Goal: Use online tool/utility: Use online tool/utility

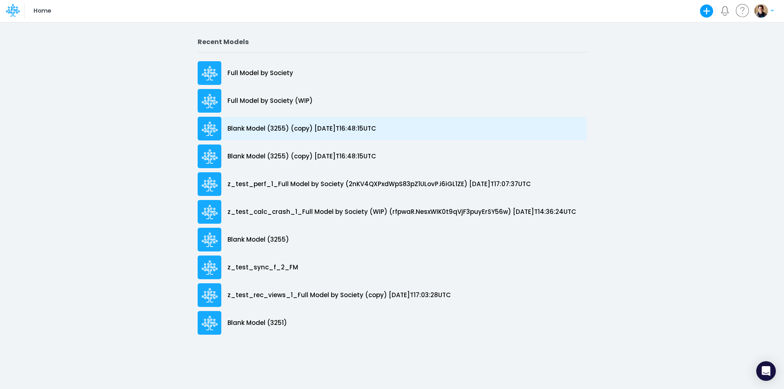
click at [318, 129] on p "Blank Model (3255) (copy) [DATE]T16:48:15UTC" at bounding box center [301, 128] width 149 height 9
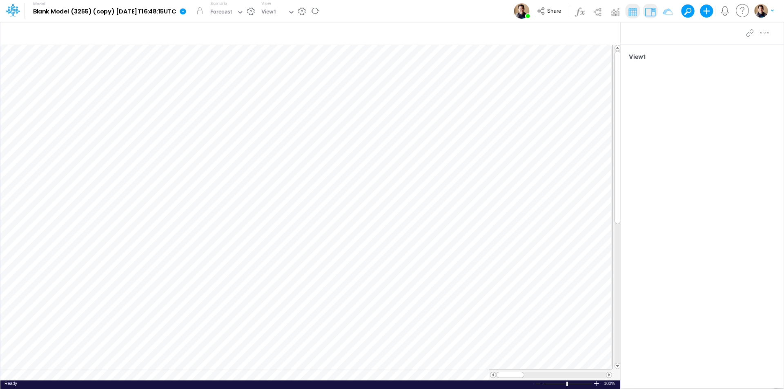
click at [186, 10] on icon at bounding box center [183, 11] width 6 height 6
click at [248, 96] on button "Sync Scenarios" at bounding box center [223, 97] width 87 height 13
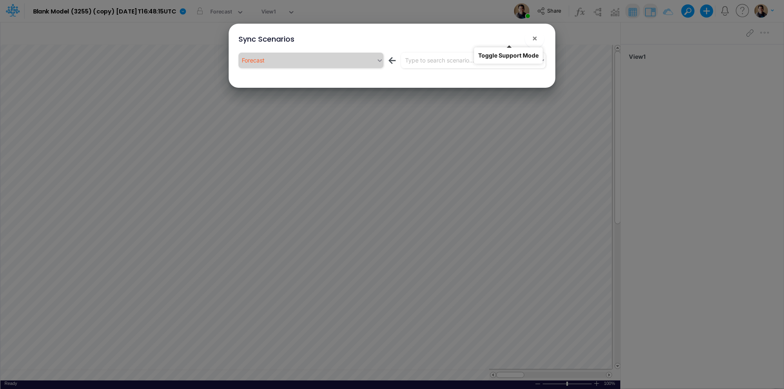
click at [509, 38] on button "!" at bounding box center [508, 40] width 10 height 10
drag, startPoint x: 459, startPoint y: 57, endPoint x: 455, endPoint y: 64, distance: 8.3
click at [459, 57] on div "Type to search scenario..." at bounding box center [439, 60] width 69 height 9
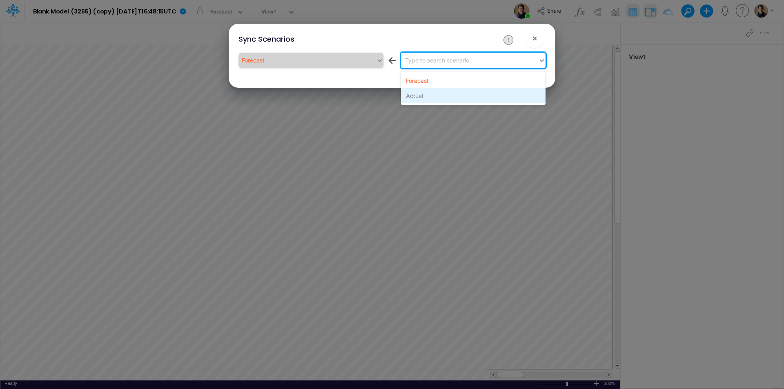
click at [446, 93] on div "Actual" at bounding box center [473, 95] width 145 height 15
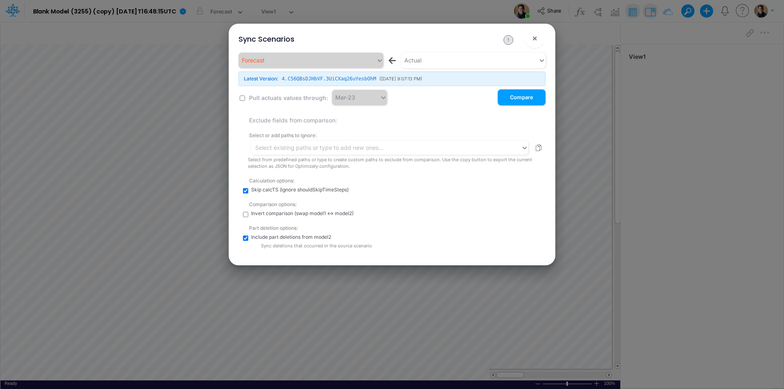
click at [507, 40] on button "!" at bounding box center [508, 40] width 10 height 10
click at [522, 96] on button "Compare" at bounding box center [522, 97] width 48 height 16
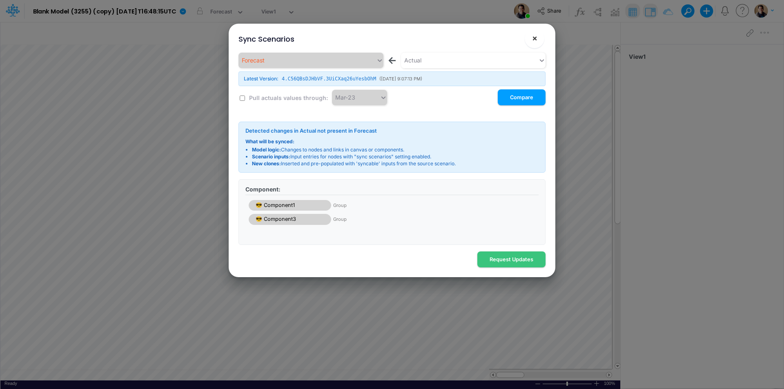
click at [538, 40] on button "×" at bounding box center [535, 39] width 20 height 20
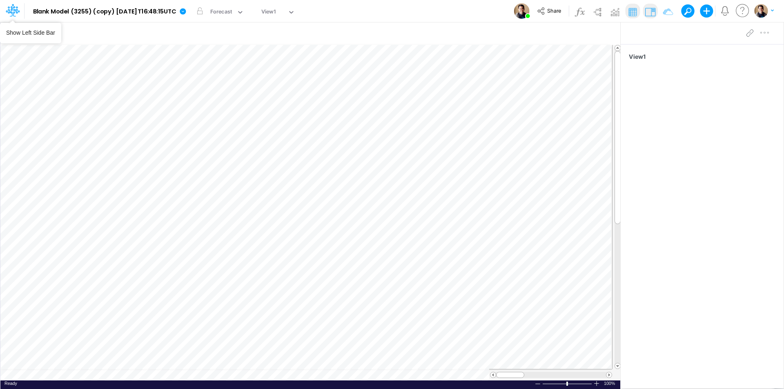
click at [11, 8] on icon at bounding box center [13, 8] width 4 height 5
